Goal: Information Seeking & Learning: Find specific fact

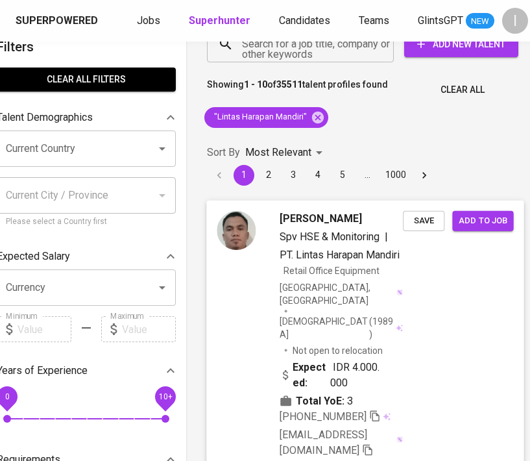
scroll to position [0, 29]
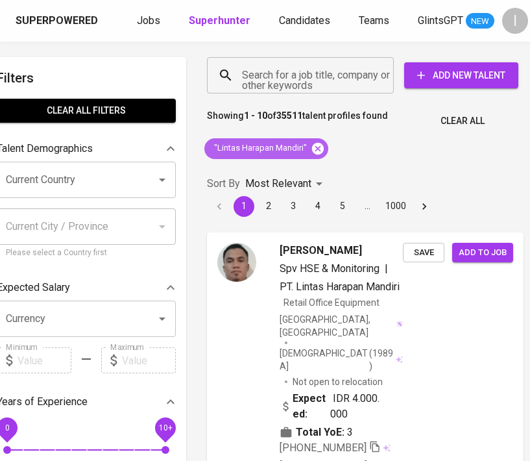
click at [319, 146] on icon at bounding box center [318, 148] width 12 height 12
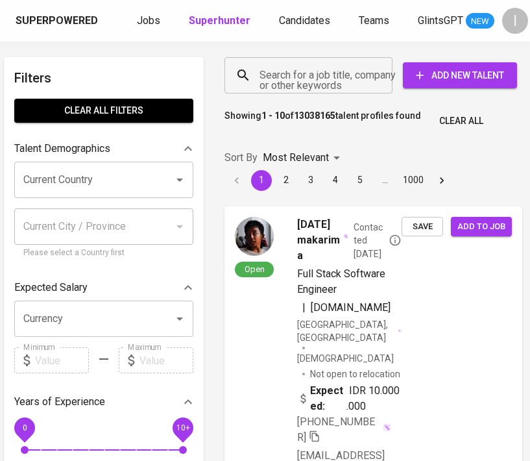
scroll to position [0, 9]
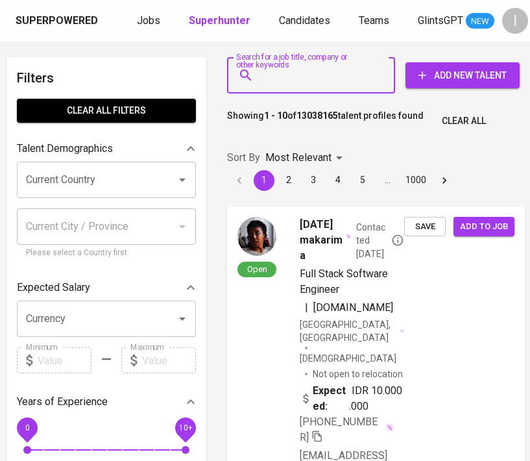
click at [296, 78] on input "Search for a job title, company or other keywords" at bounding box center [314, 75] width 111 height 25
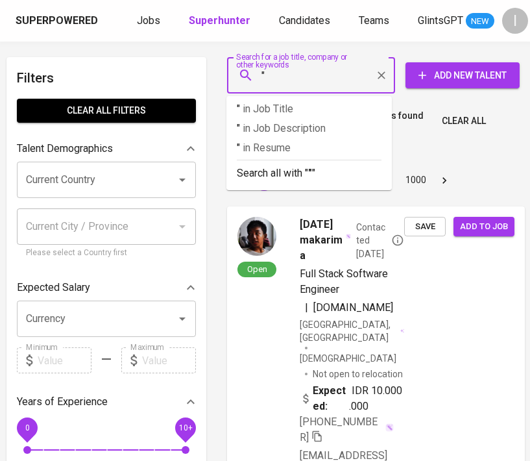
paste input "BEIFA STATIONERY"
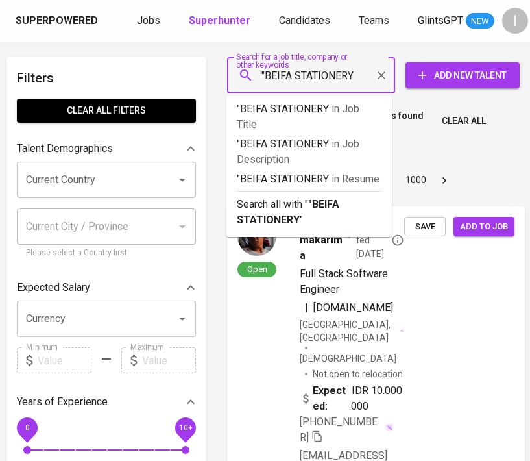
type input ""BEIFA STATIONERY""
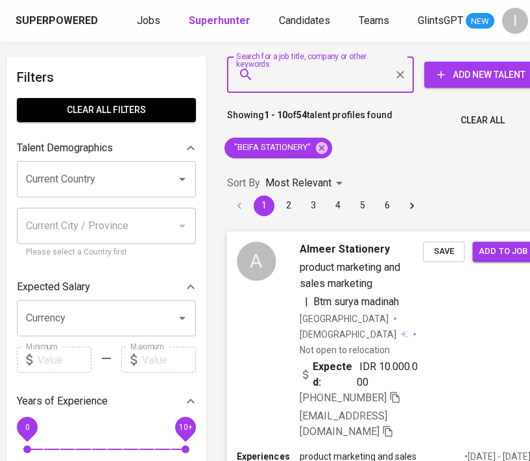
scroll to position [0, 9]
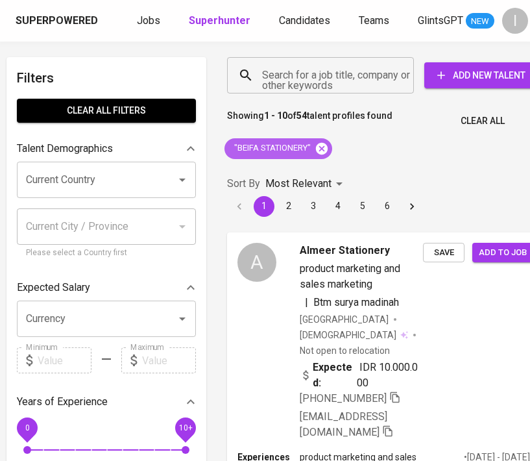
click at [321, 147] on icon at bounding box center [322, 148] width 14 height 14
click at [325, 73] on input "Search for a job title, company or other keywords" at bounding box center [324, 75] width 130 height 25
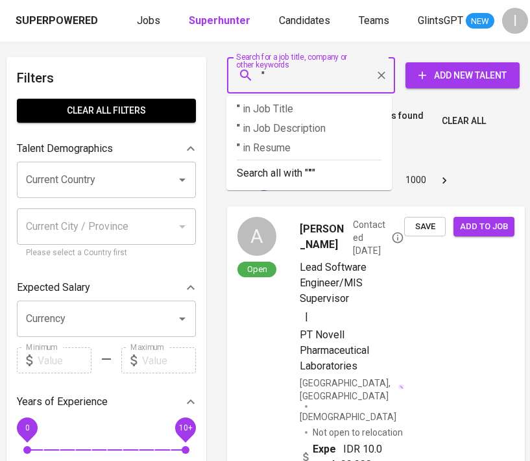
paste input "Beifa Official Store"
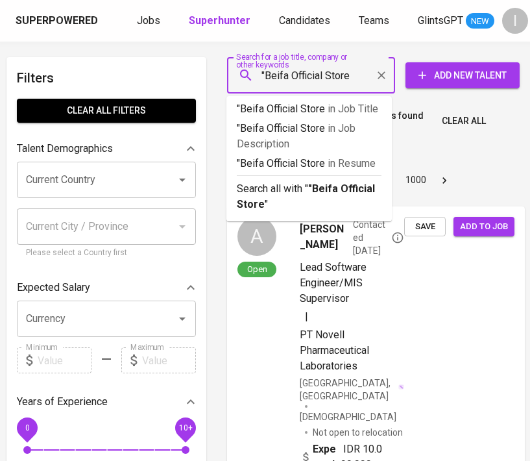
click at [334, 76] on input ""Beifa Official Store" at bounding box center [314, 75] width 111 height 25
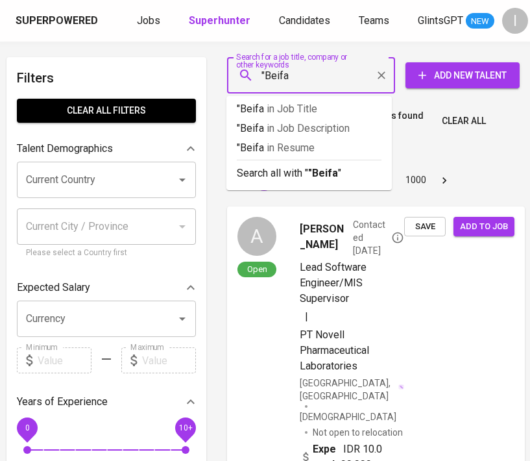
type input ""Beifa""
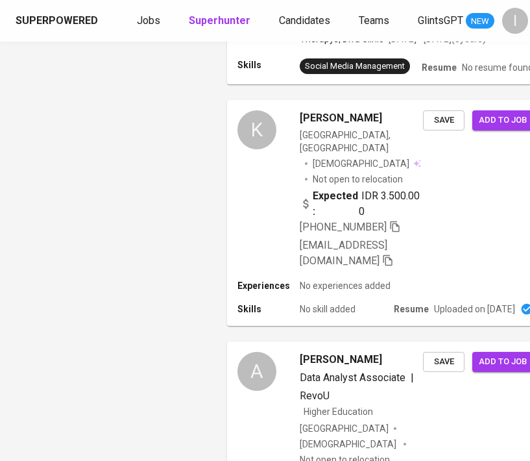
scroll to position [0, 9]
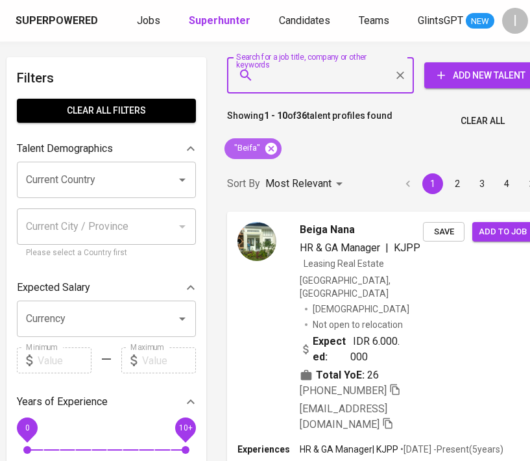
click at [270, 147] on icon at bounding box center [271, 148] width 14 height 14
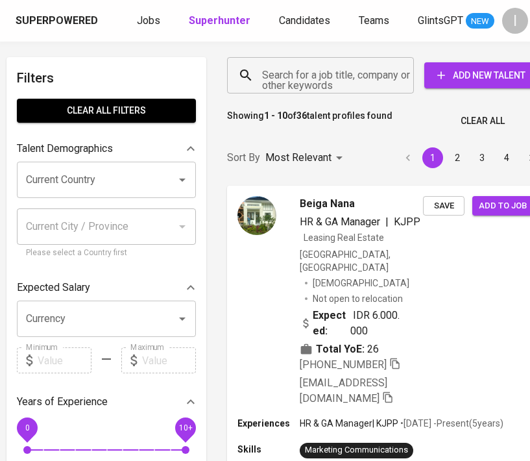
click at [311, 77] on input "Search for a job title, company or other keywords" at bounding box center [324, 75] width 130 height 25
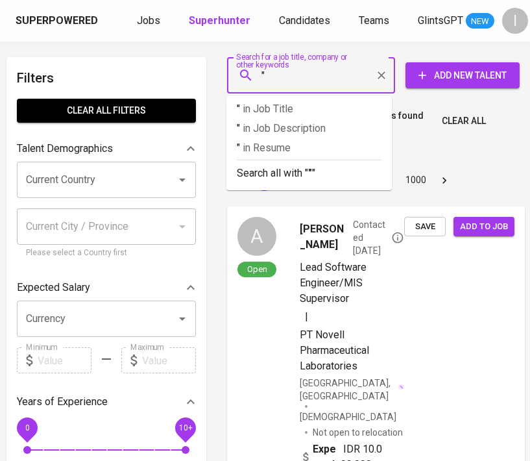
paste input "QL AGROFOOD"
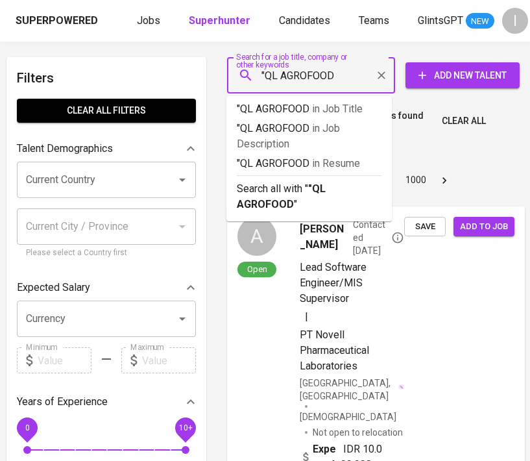
type input ""QL AGROFOOD""
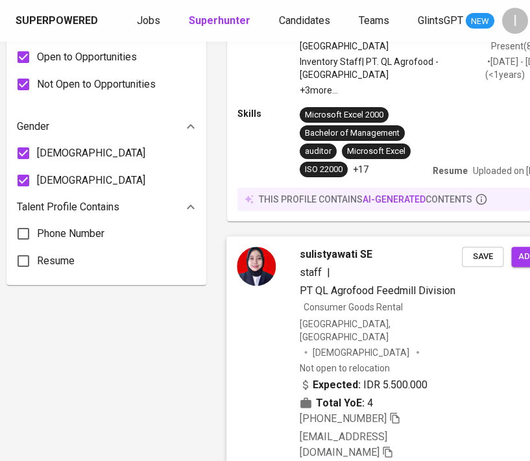
scroll to position [861, 9]
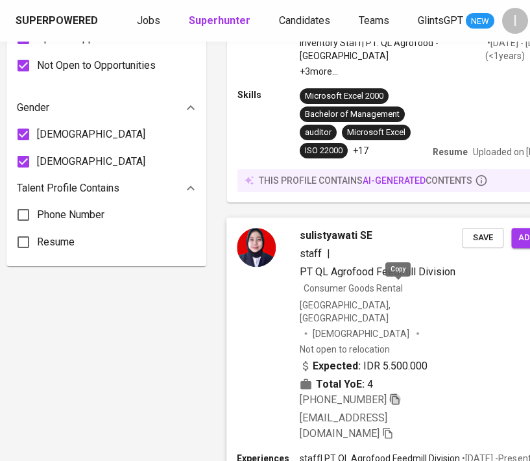
click at [399, 393] on icon "button" at bounding box center [395, 399] width 12 height 12
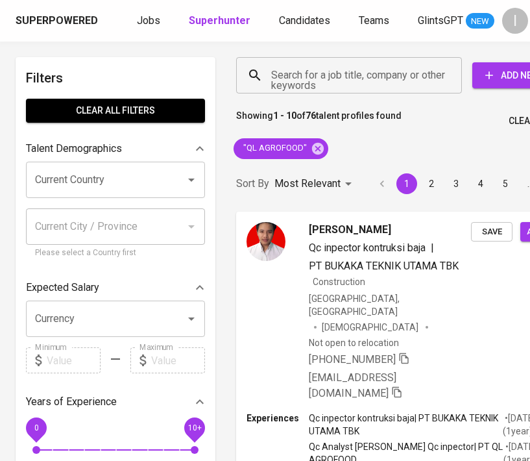
scroll to position [861, 9]
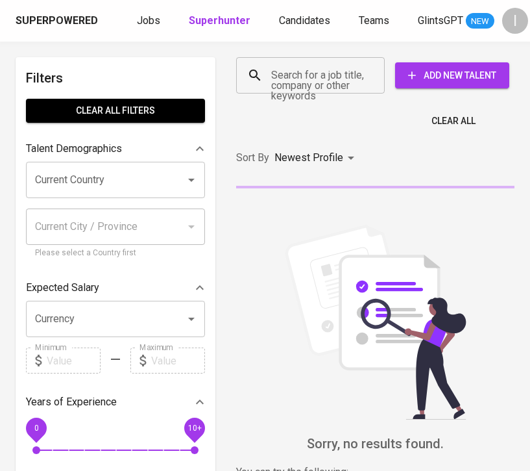
click at [315, 90] on div "Search for a job title, company or other keywords" at bounding box center [310, 75] width 149 height 36
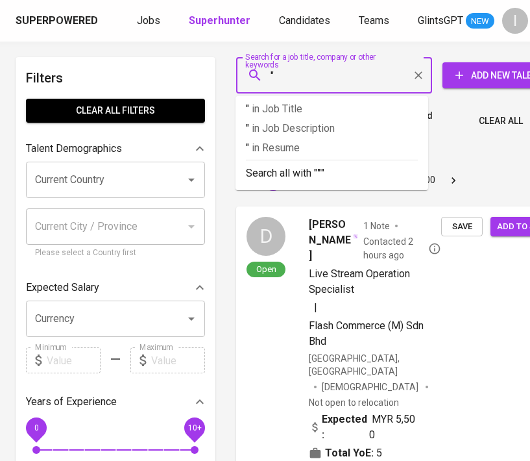
paste input "OPPO Store Subang"
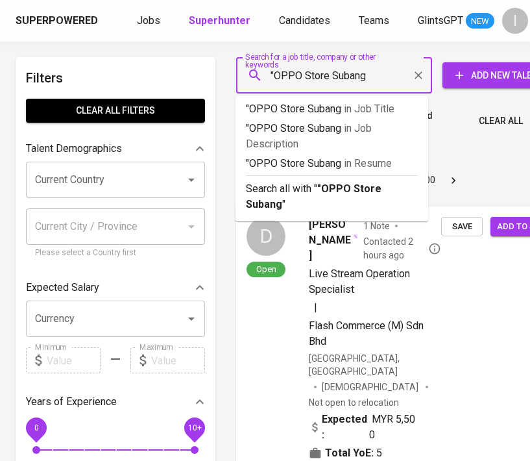
click at [315, 75] on input ""OPPO Store Subang" at bounding box center [337, 75] width 139 height 25
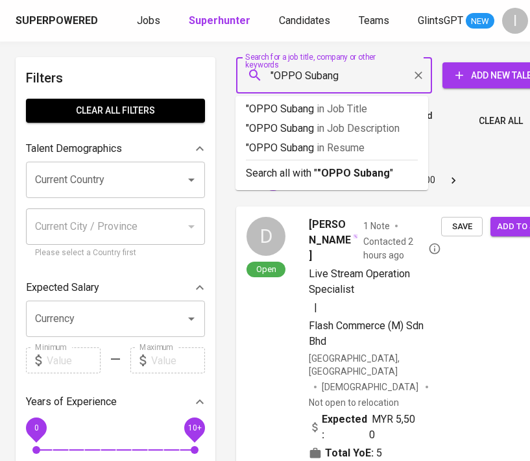
click at [354, 82] on input ""OPPO Subang" at bounding box center [337, 75] width 139 height 25
type input ""OPPO Subang""
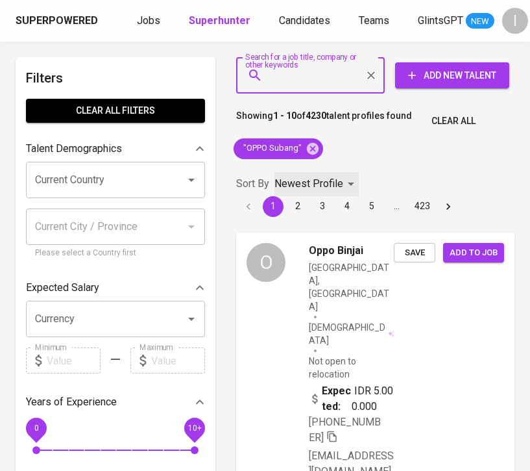
click at [338, 181] on p "Newest Profile" at bounding box center [309, 184] width 69 height 16
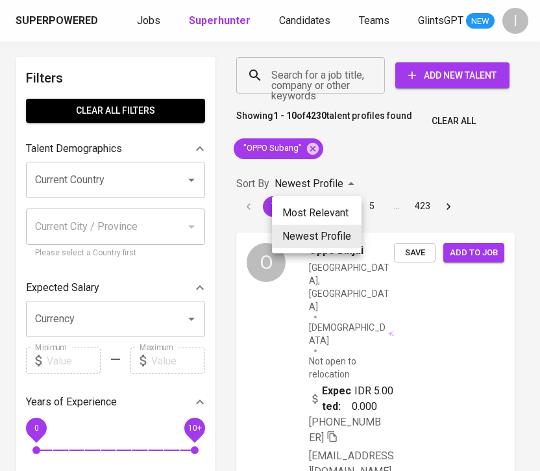
drag, startPoint x: 323, startPoint y: 207, endPoint x: 526, endPoint y: 202, distance: 203.9
click at [323, 208] on li "Most Relevant" at bounding box center [317, 212] width 90 height 23
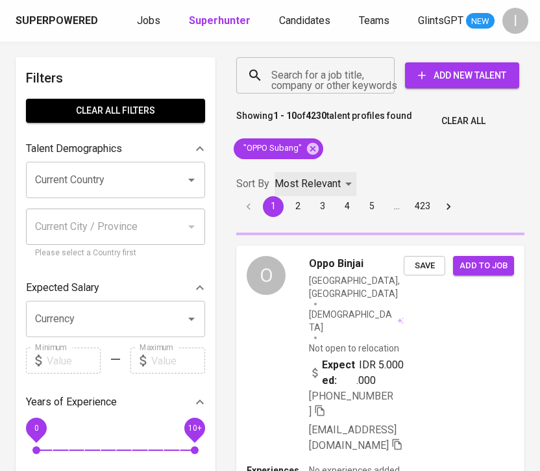
type input "MOST_RELEVANT"
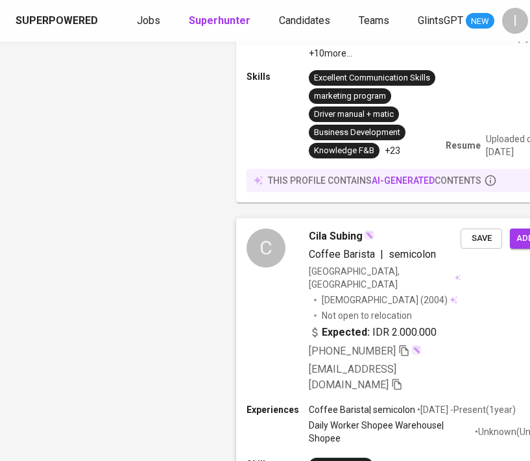
scroll to position [1773, 0]
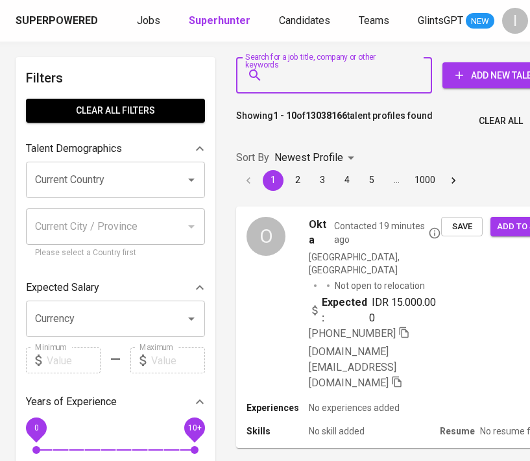
click at [280, 84] on input "Search for a job title, company or other keywords" at bounding box center [337, 75] width 139 height 25
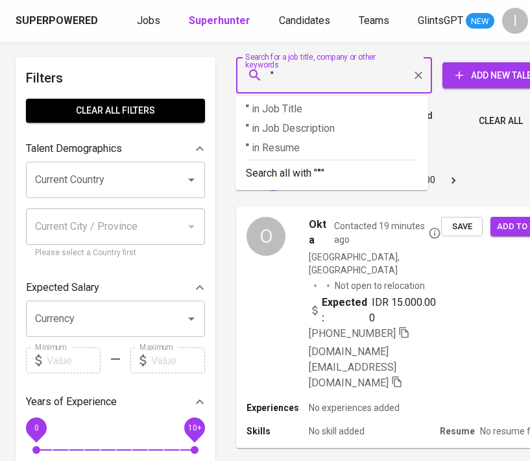
paste input "Toast Box Indonesia"
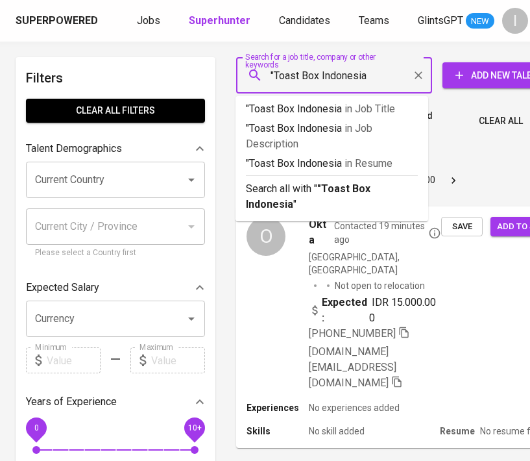
type input ""Toast Box Indonesia""
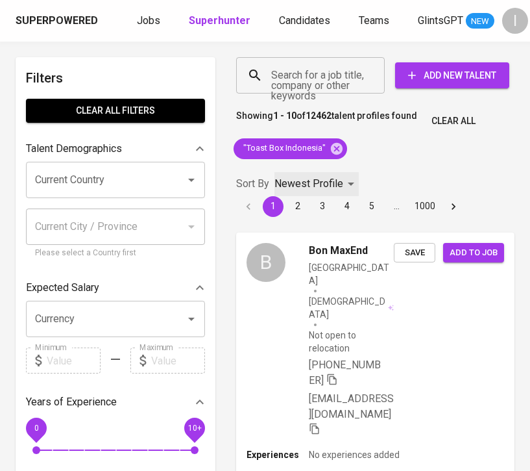
click at [319, 186] on p "Newest Profile" at bounding box center [309, 184] width 69 height 16
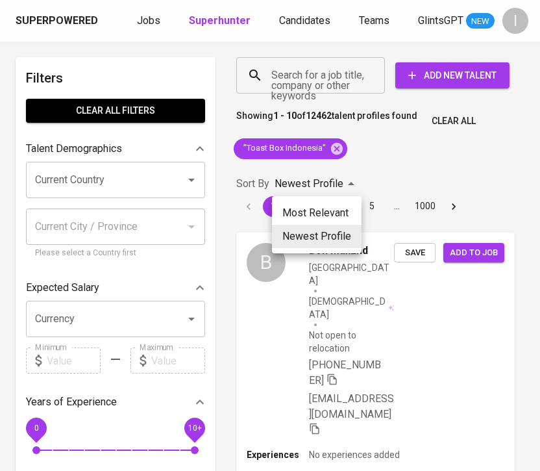
click at [315, 210] on li "Most Relevant" at bounding box center [317, 212] width 90 height 23
type input "MOST_RELEVANT"
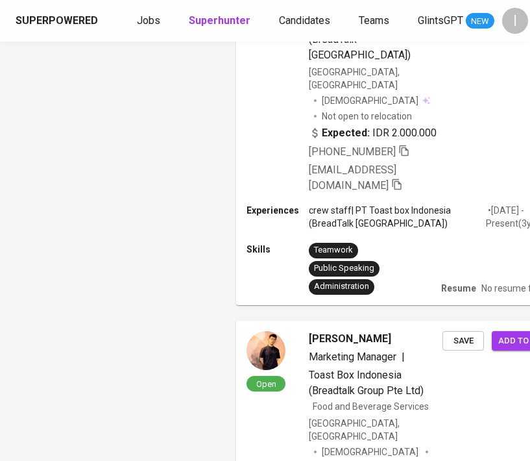
scroll to position [3393, 0]
